Goal: Use online tool/utility: Utilize a website feature to perform a specific function

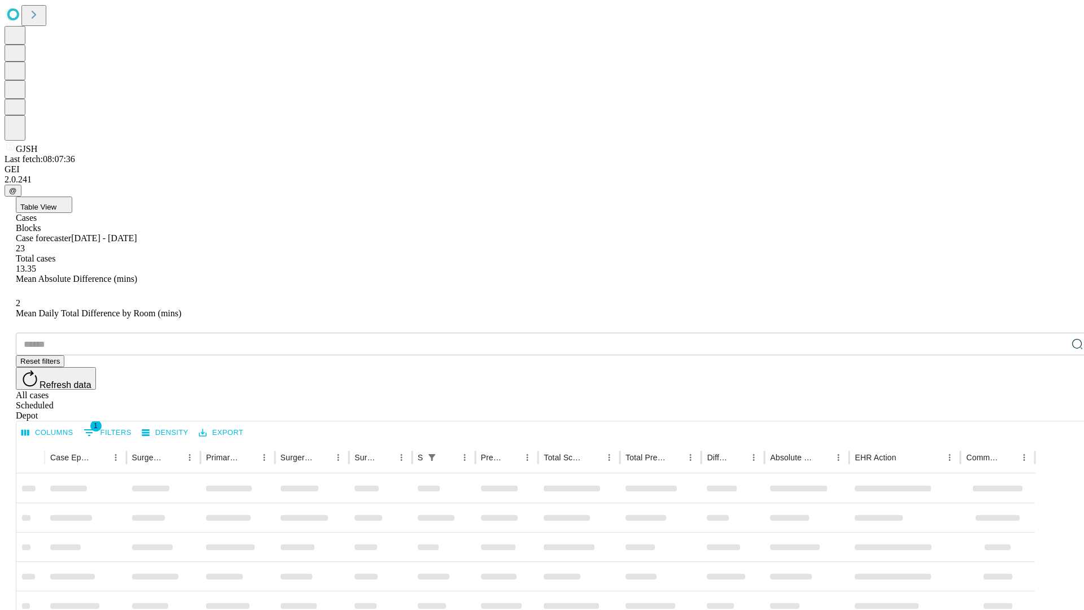
click at [56, 203] on span "Table View" at bounding box center [38, 207] width 36 height 8
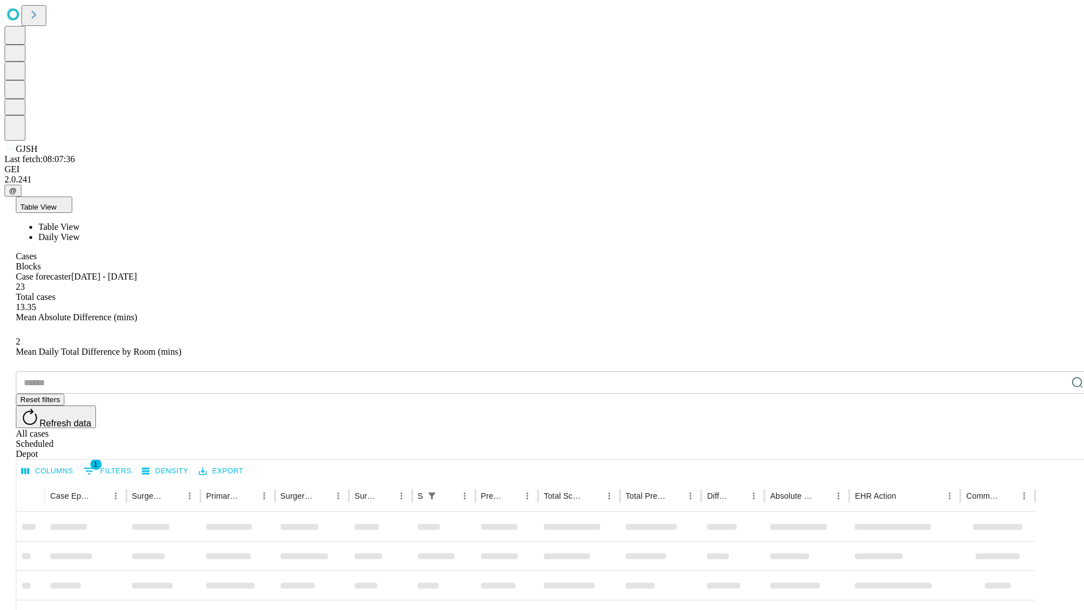
click at [80, 232] on span "Daily View" at bounding box center [58, 237] width 41 height 10
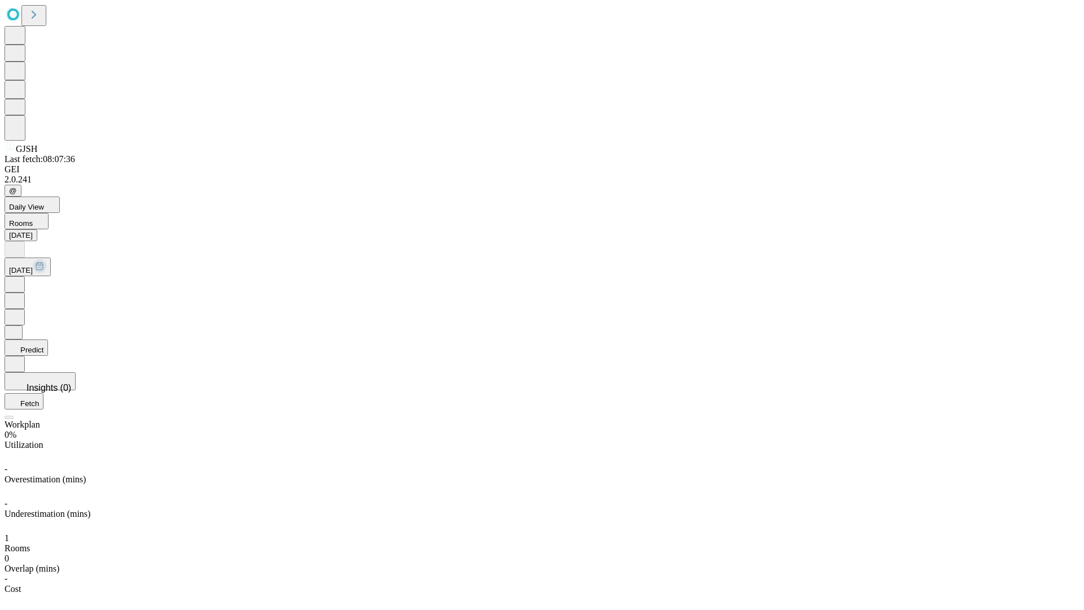
click at [48, 339] on button "Predict" at bounding box center [26, 347] width 43 height 16
